Goal: Information Seeking & Learning: Find specific fact

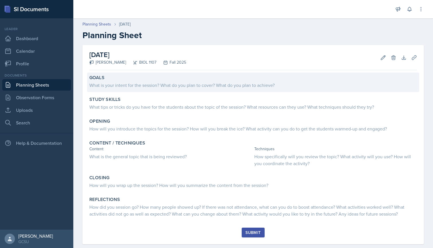
click at [124, 82] on div "What is your intent for the session? What do you plan to cover? What do you pla…" at bounding box center [253, 85] width 328 height 7
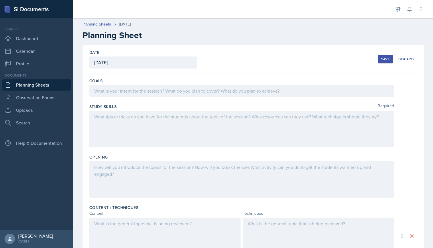
click at [136, 90] on div at bounding box center [241, 91] width 305 height 12
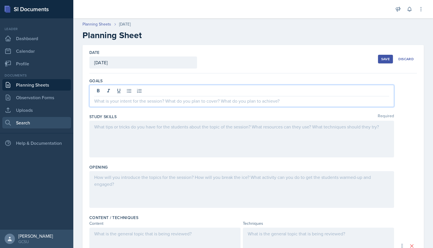
click at [30, 122] on link "Search" at bounding box center [36, 122] width 69 height 11
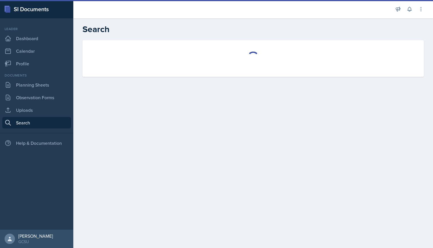
select select "all"
select select "1"
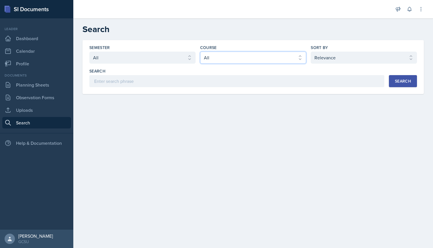
select select "6d02d006-d2ce-4ab3-bc11-53b48f3c94ca"
click at [395, 81] on div "Search" at bounding box center [403, 81] width 16 height 5
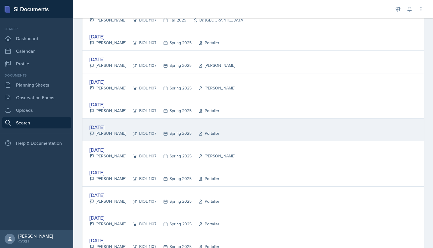
scroll to position [154, 0]
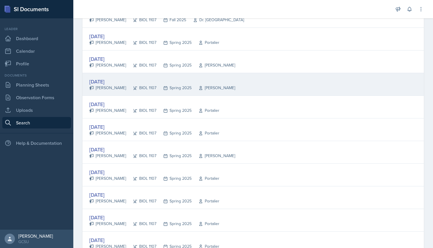
click at [111, 81] on div "[DATE]" at bounding box center [162, 82] width 146 height 8
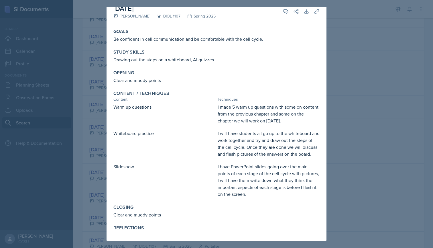
scroll to position [8, 0]
click at [86, 103] on div at bounding box center [216, 124] width 433 height 248
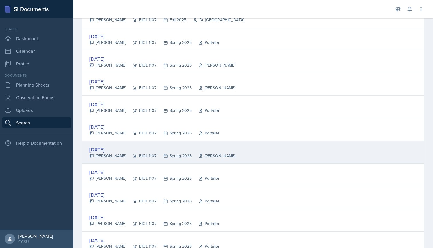
click at [109, 146] on div "[DATE]" at bounding box center [162, 150] width 146 height 8
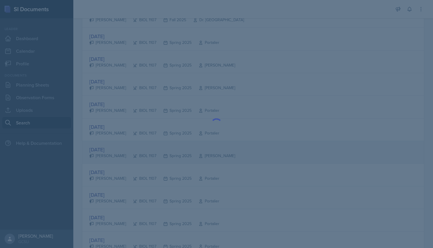
scroll to position [0, 0]
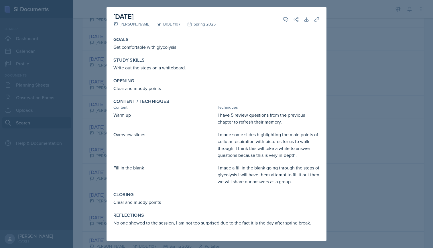
click at [85, 136] on div at bounding box center [216, 124] width 433 height 248
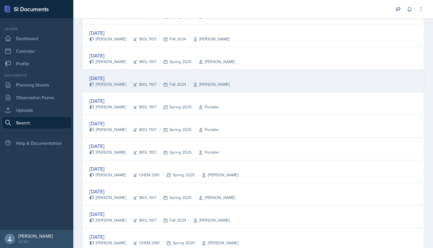
scroll to position [544, 0]
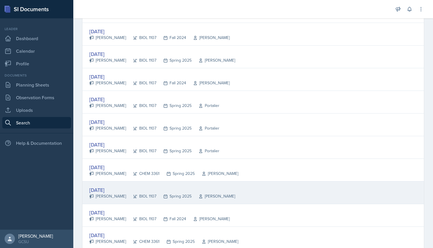
click at [116, 187] on div "[DATE]" at bounding box center [162, 190] width 146 height 8
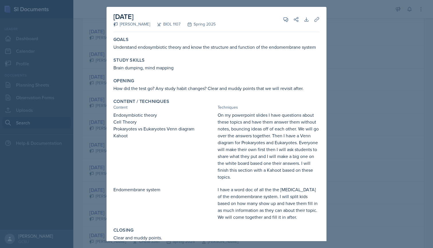
click at [102, 166] on div at bounding box center [216, 124] width 433 height 248
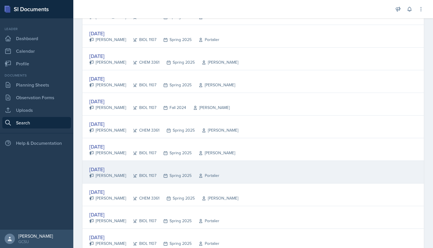
scroll to position [658, 0]
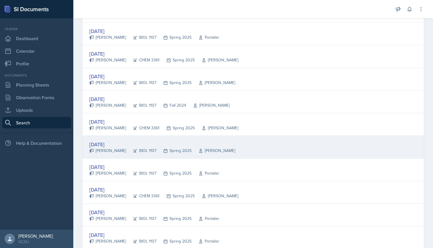
click at [113, 142] on div "[DATE]" at bounding box center [162, 144] width 146 height 8
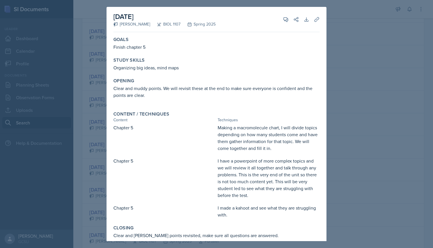
click at [102, 144] on div at bounding box center [216, 124] width 433 height 248
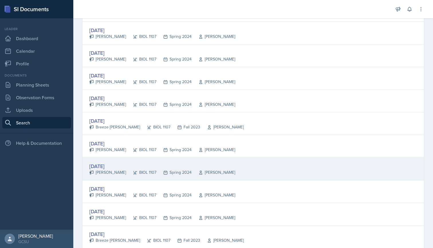
scroll to position [907, 0]
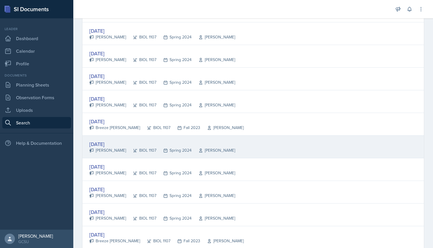
click at [117, 144] on div "[DATE]" at bounding box center [162, 144] width 146 height 8
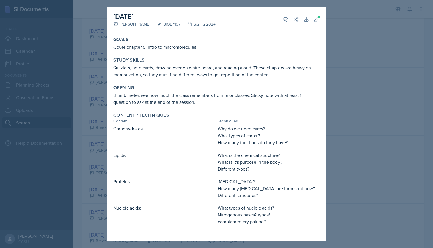
click at [83, 139] on div at bounding box center [216, 124] width 433 height 248
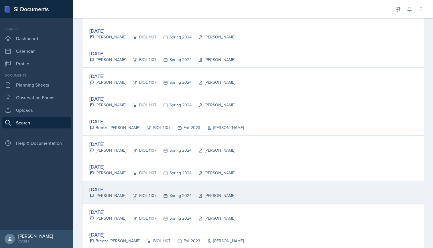
click at [115, 189] on div "[DATE]" at bounding box center [162, 189] width 146 height 8
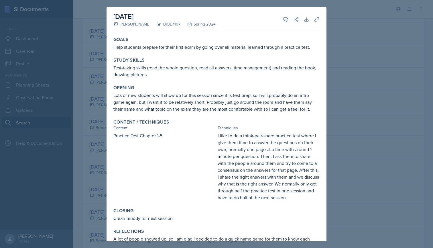
click at [96, 146] on div at bounding box center [216, 124] width 433 height 248
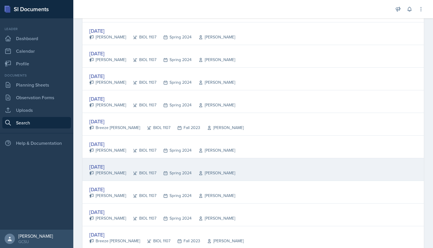
click at [111, 164] on div "[DATE]" at bounding box center [162, 167] width 146 height 8
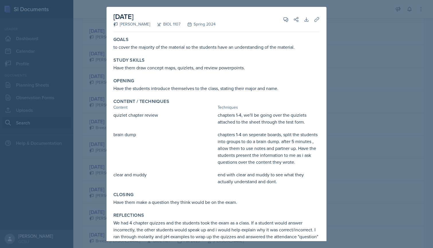
click at [100, 154] on div at bounding box center [216, 124] width 433 height 248
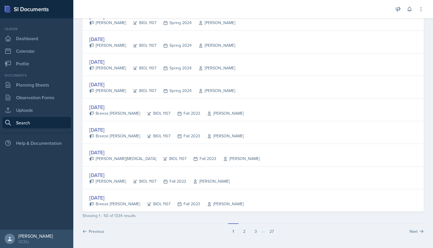
scroll to position [1034, 0]
click at [245, 232] on button "2" at bounding box center [244, 228] width 11 height 11
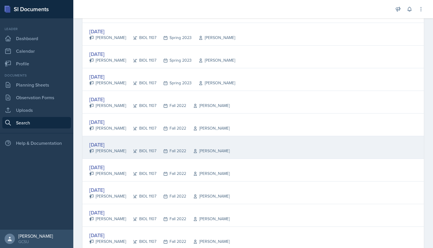
scroll to position [578, 0]
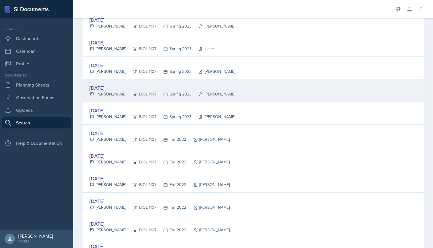
click at [114, 88] on div "[DATE]" at bounding box center [162, 88] width 146 height 8
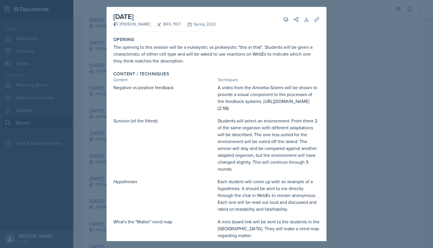
scroll to position [0, 0]
click at [316, 17] on icon at bounding box center [317, 20] width 6 height 6
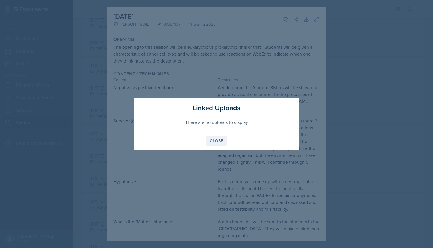
click at [216, 145] on button "Close" at bounding box center [216, 141] width 21 height 10
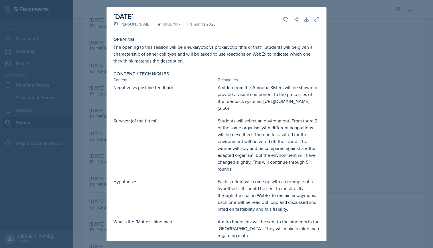
click at [65, 109] on div at bounding box center [216, 124] width 433 height 248
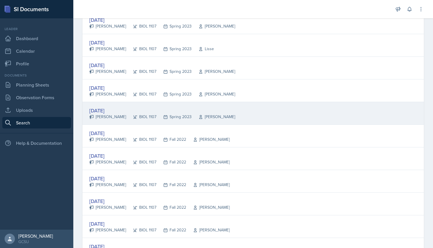
click at [192, 115] on div "[PERSON_NAME]" at bounding box center [214, 117] width 44 height 6
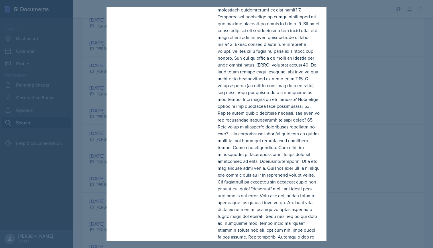
scroll to position [255, 0]
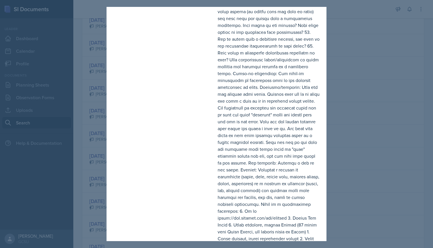
click at [82, 132] on div at bounding box center [216, 124] width 433 height 248
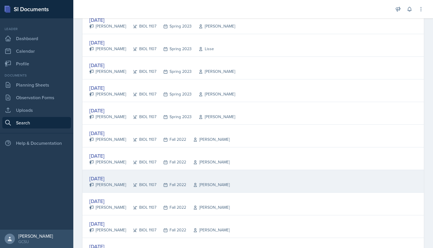
click at [110, 177] on div "[DATE]" at bounding box center [159, 179] width 140 height 8
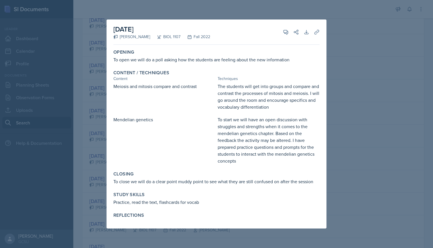
scroll to position [0, 0]
click at [94, 149] on div at bounding box center [216, 124] width 433 height 248
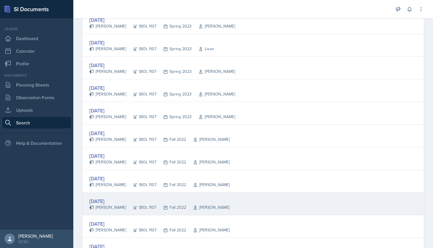
click at [108, 206] on div "[PERSON_NAME]" at bounding box center [107, 207] width 37 height 6
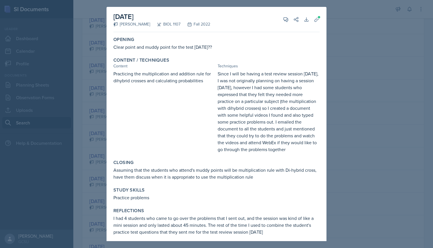
click at [102, 182] on div at bounding box center [216, 124] width 433 height 248
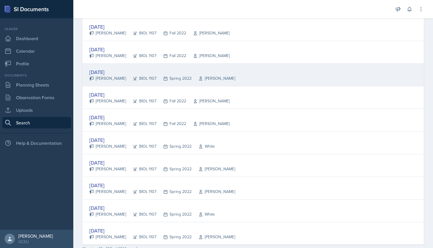
scroll to position [1004, 0]
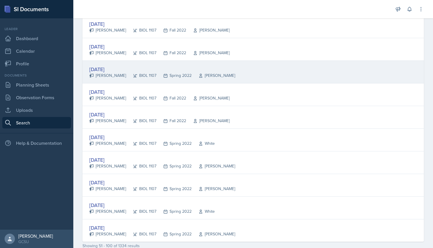
click at [117, 68] on div "[DATE]" at bounding box center [162, 69] width 146 height 8
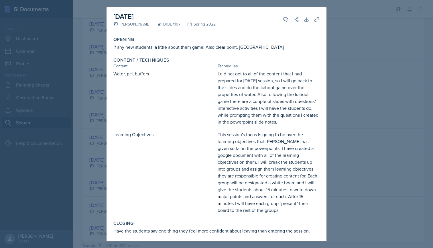
click at [96, 91] on div at bounding box center [216, 124] width 433 height 248
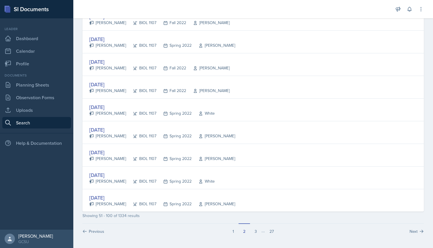
scroll to position [1034, 0]
click at [257, 229] on button "3" at bounding box center [255, 228] width 11 height 11
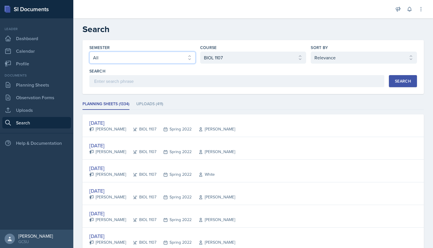
select select "e7b6c66a-987a-4ab3-92d3-5526cc86007b"
click at [393, 80] on button "Search" at bounding box center [403, 81] width 28 height 12
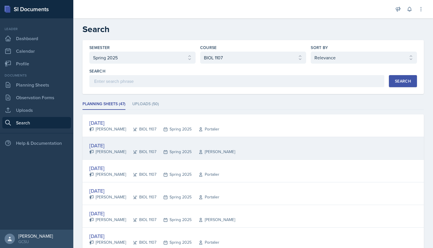
click at [115, 142] on div "[DATE]" at bounding box center [162, 146] width 146 height 8
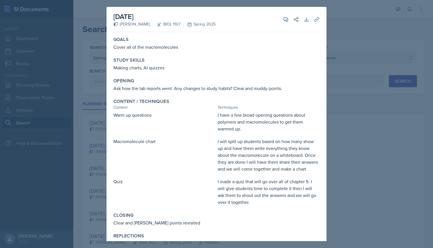
click at [100, 92] on div at bounding box center [216, 124] width 433 height 248
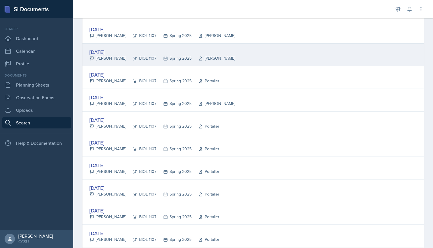
scroll to position [729, 0]
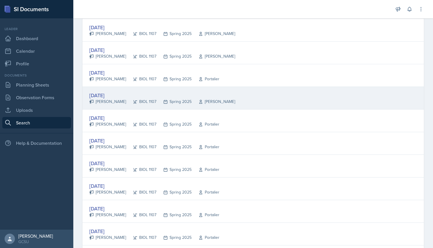
click at [117, 97] on div "[DATE]" at bounding box center [162, 95] width 146 height 8
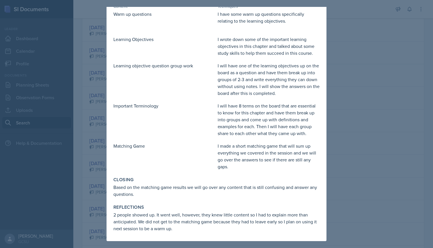
scroll to position [115, 0]
click at [93, 173] on div at bounding box center [216, 124] width 433 height 248
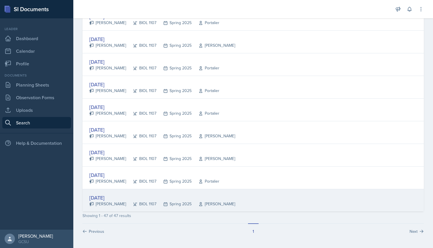
scroll to position [967, 0]
click at [113, 196] on div "[DATE]" at bounding box center [162, 198] width 146 height 8
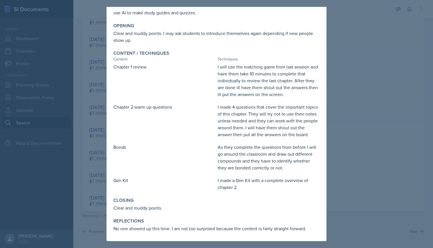
scroll to position [55, 0]
click at [92, 194] on div at bounding box center [216, 124] width 433 height 248
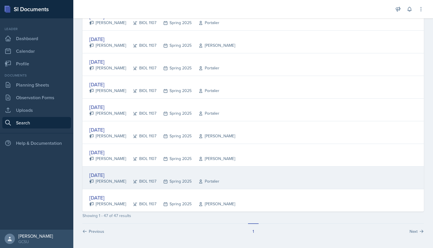
click at [113, 176] on div "[DATE]" at bounding box center [154, 175] width 130 height 8
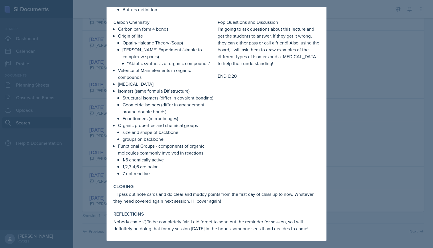
scroll to position [339, 0]
click at [96, 153] on div at bounding box center [216, 124] width 433 height 248
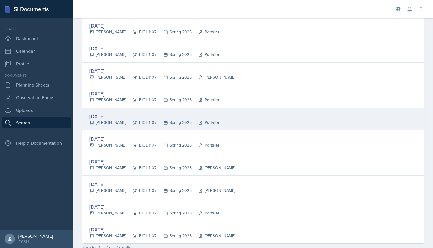
scroll to position [934, 0]
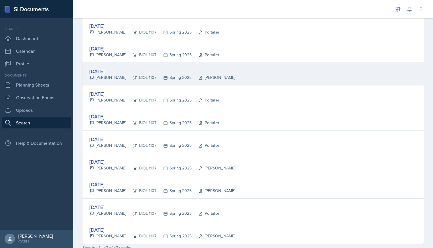
click at [116, 73] on div "[DATE]" at bounding box center [162, 71] width 146 height 8
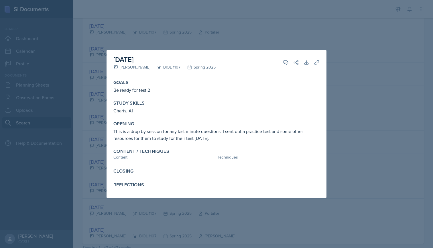
scroll to position [0, 0]
click at [102, 138] on div at bounding box center [216, 124] width 433 height 248
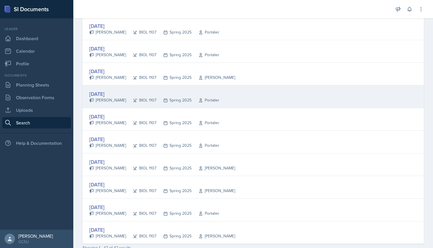
click at [114, 96] on div "[DATE]" at bounding box center [154, 94] width 130 height 8
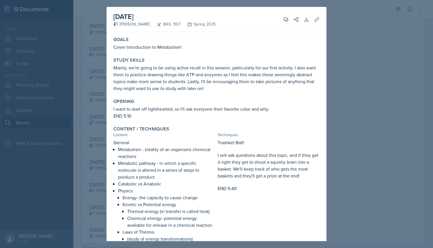
click at [90, 101] on div at bounding box center [216, 124] width 433 height 248
